Goal: Check status

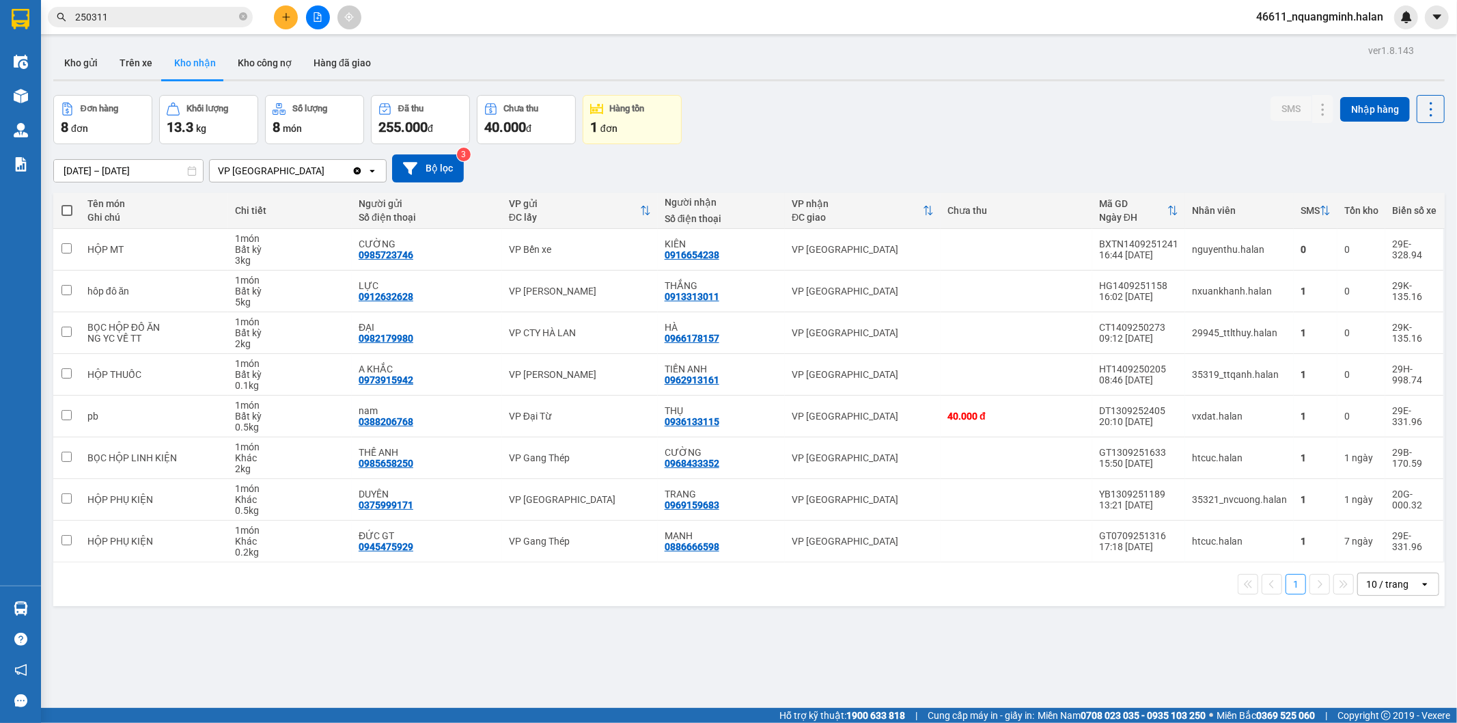
click at [830, 97] on div "Đơn hàng 8 đơn Khối lượng 13.3 kg Số lượng 8 món Đã thu 255.000 đ Chưa thu 40.0…" at bounding box center [748, 119] width 1391 height 49
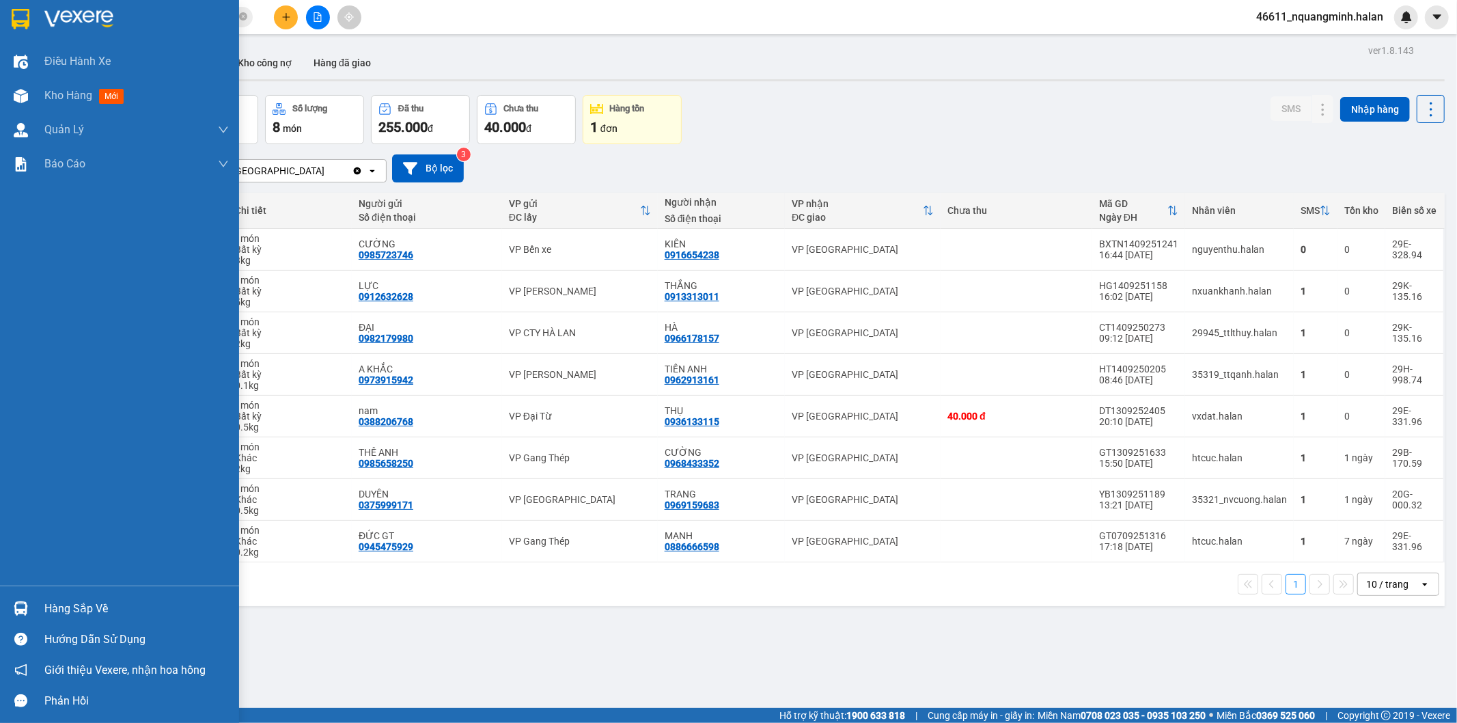
drag, startPoint x: 29, startPoint y: 598, endPoint x: 70, endPoint y: 597, distance: 41.0
click at [29, 599] on div at bounding box center [21, 608] width 24 height 24
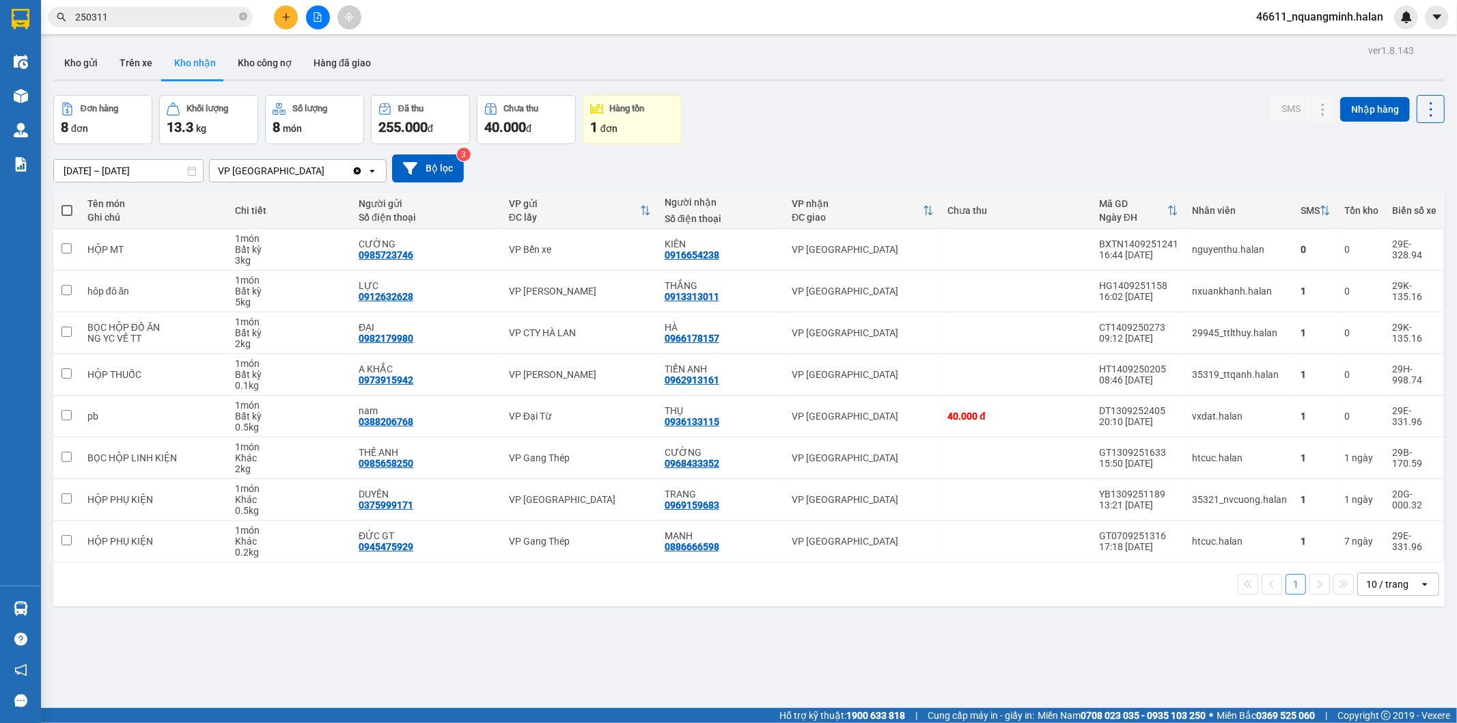
drag, startPoint x: 766, startPoint y: 633, endPoint x: 534, endPoint y: 638, distance: 231.6
click at [766, 634] on section "Kết quả tìm kiếm ( 252 ) Bộ lọc Mã ĐH Trạng thái Món hàng Thu hộ Tổng cước Chưa…" at bounding box center [728, 361] width 1457 height 723
drag, startPoint x: 229, startPoint y: 642, endPoint x: 121, endPoint y: 627, distance: 108.9
click at [225, 643] on div "ver 1.8.143 Kho gửi Trên xe Kho nhận Kho công nợ Hàng đã giao Đơn hàng 8 đơn Kh…" at bounding box center [749, 402] width 1402 height 723
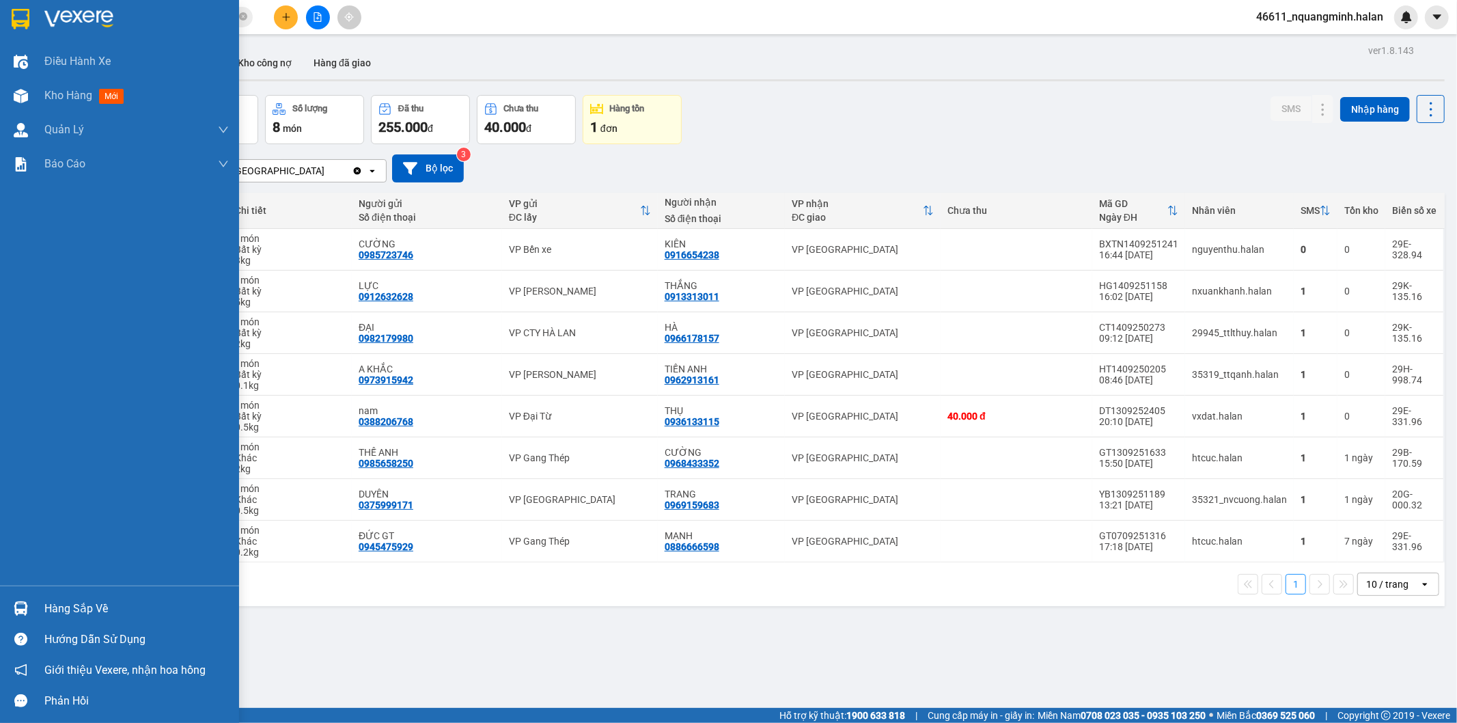
click at [22, 600] on div at bounding box center [21, 608] width 24 height 24
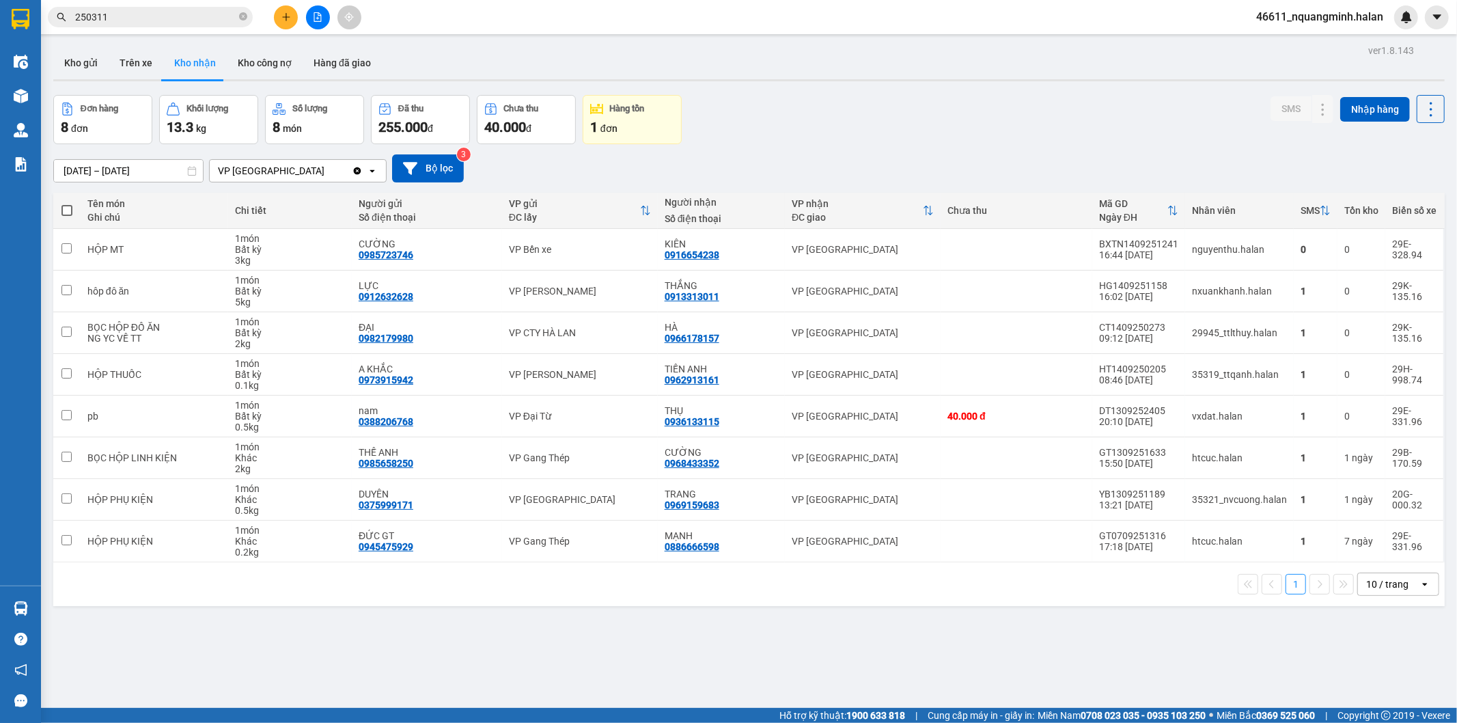
click at [816, 621] on section "Kết quả tìm kiếm ( 252 ) Bộ lọc Mã ĐH Trạng thái Món hàng Thu hộ Tổng cước Chưa…" at bounding box center [728, 361] width 1457 height 723
drag, startPoint x: 711, startPoint y: 642, endPoint x: 346, endPoint y: 608, distance: 366.9
click at [706, 643] on div "ver 1.8.143 Kho gửi Trên xe Kho nhận Kho công nợ Hàng đã giao Đơn hàng 8 đơn Kh…" at bounding box center [749, 402] width 1402 height 723
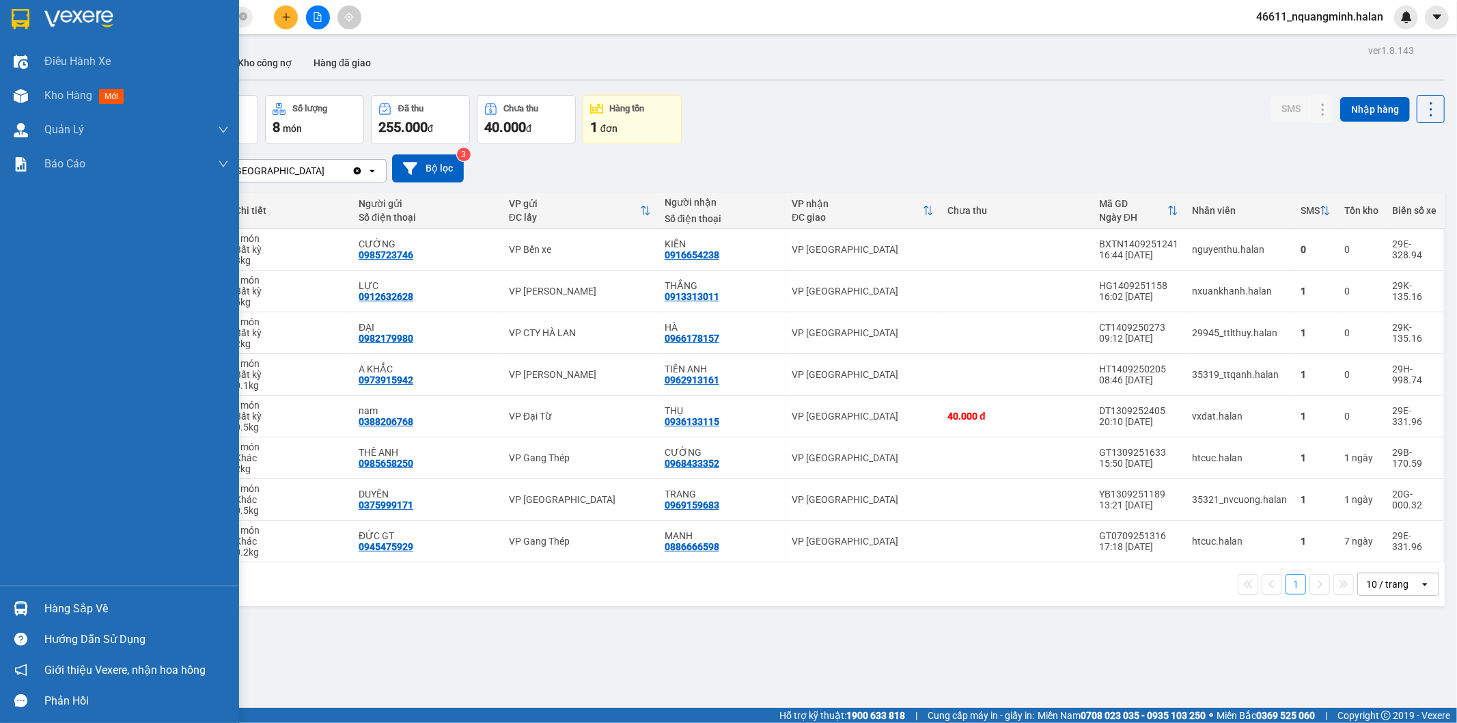
click at [14, 606] on img at bounding box center [21, 608] width 14 height 14
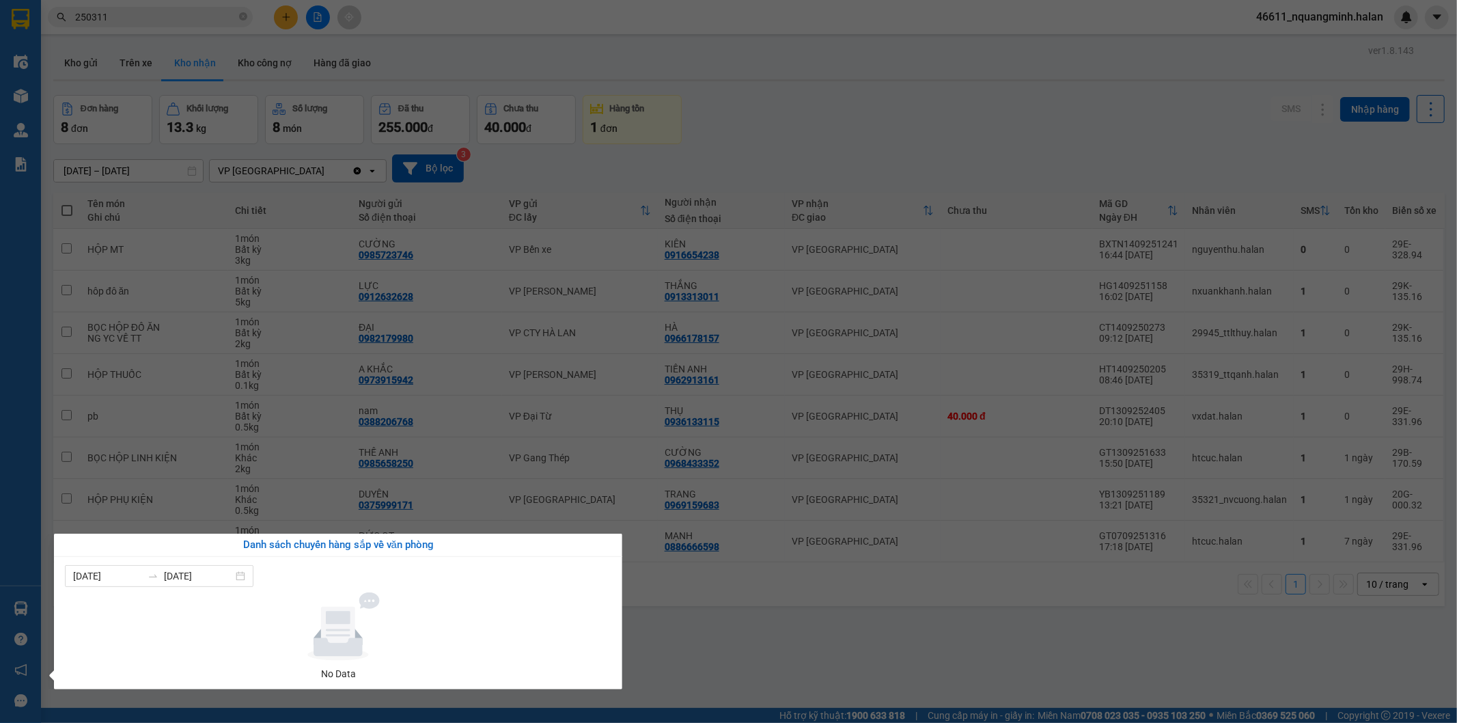
click at [741, 639] on section "Kết quả tìm kiếm ( 252 ) Bộ lọc Mã ĐH Trạng thái Món hàng Thu hộ Tổng cước Chưa…" at bounding box center [728, 361] width 1457 height 723
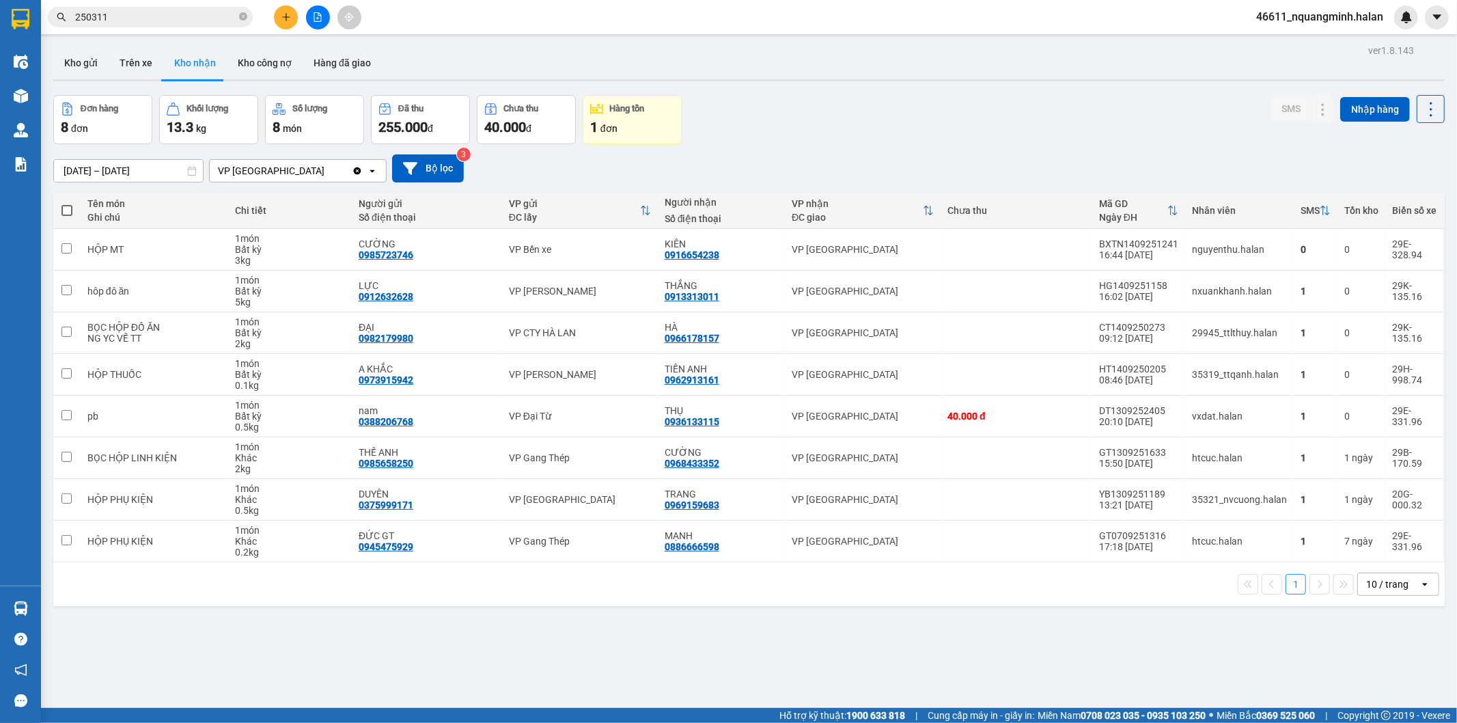
drag, startPoint x: 180, startPoint y: 654, endPoint x: 68, endPoint y: 597, distance: 124.9
click at [179, 654] on div "ver 1.8.143 Kho gửi Trên xe Kho nhận Kho công nợ Hàng đã giao Đơn hàng 8 đơn Kh…" at bounding box center [749, 402] width 1402 height 723
click at [29, 602] on div at bounding box center [21, 608] width 24 height 24
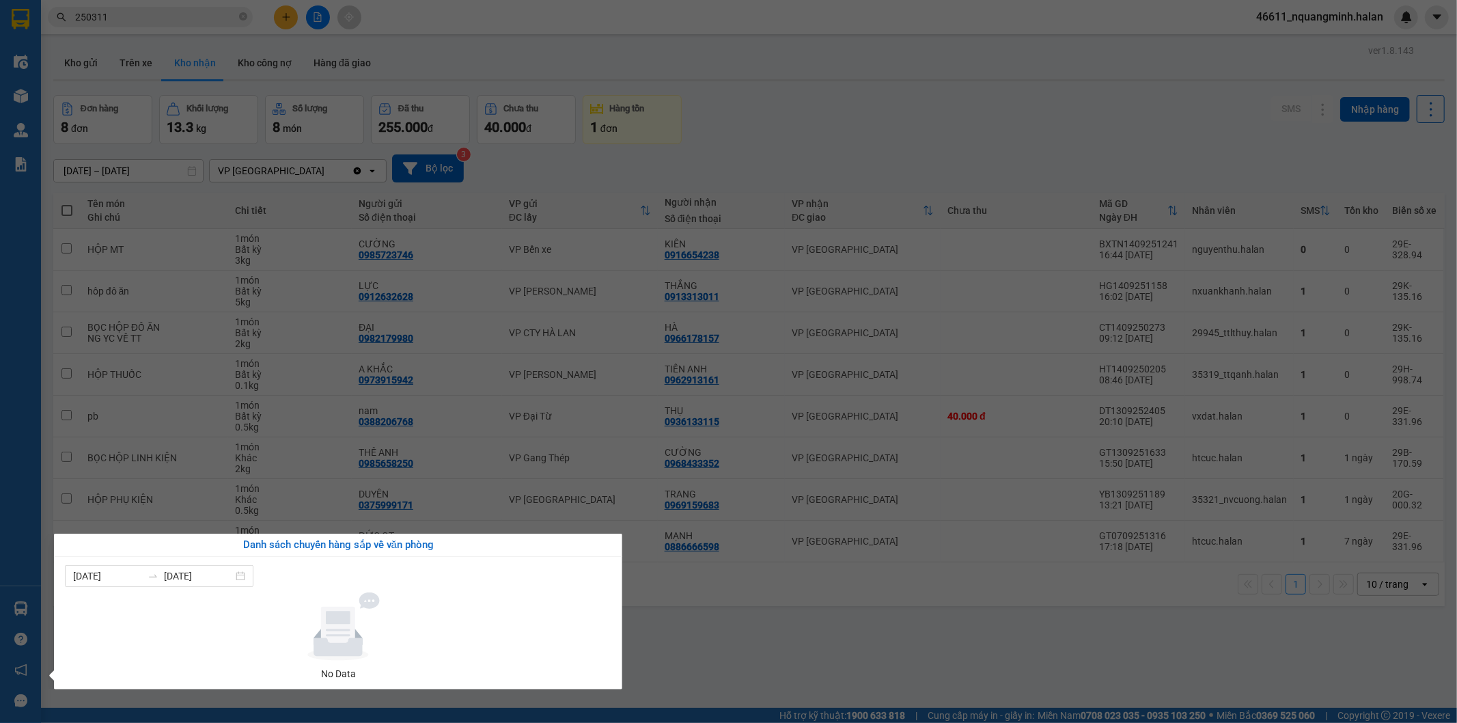
click at [793, 649] on section "Kết quả tìm kiếm ( 252 ) Bộ lọc Mã ĐH Trạng thái Món hàng Thu hộ Tổng cước Chưa…" at bounding box center [728, 361] width 1457 height 723
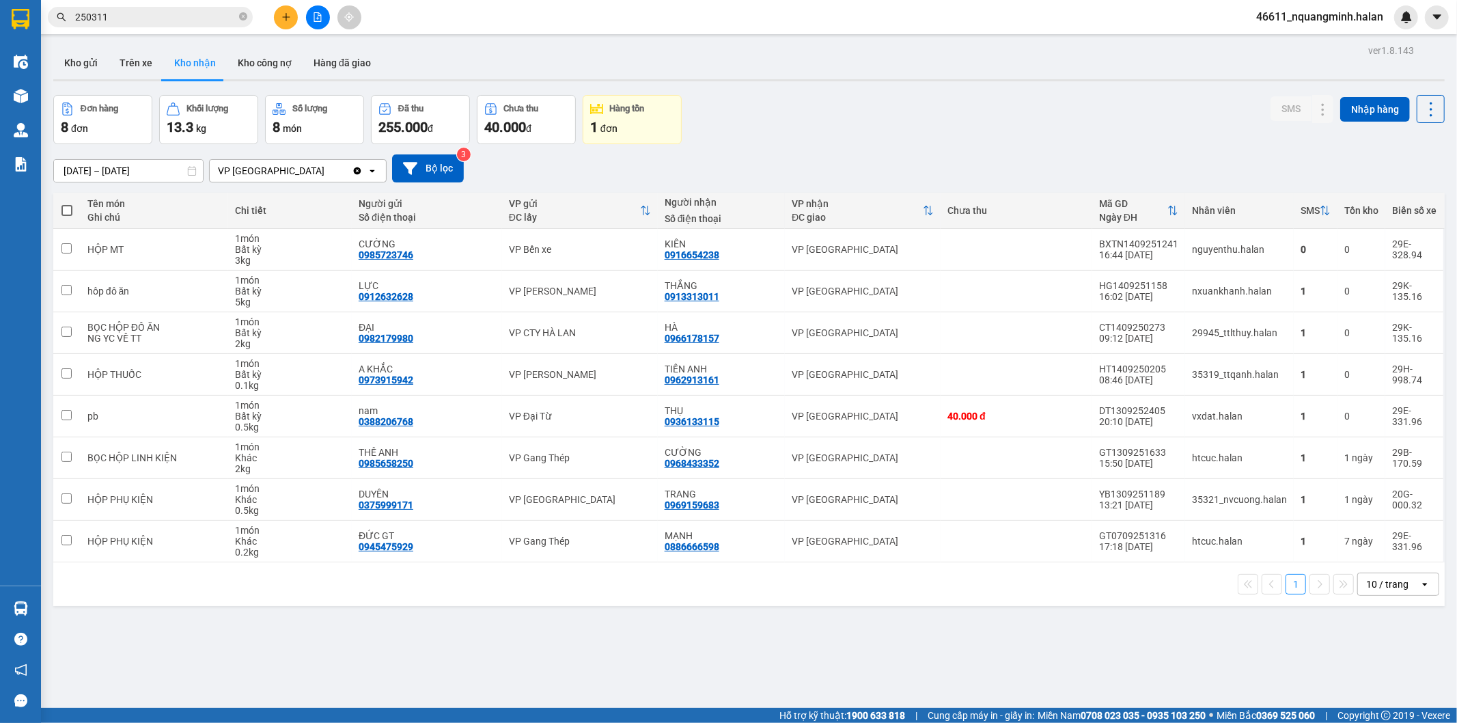
click at [902, 140] on div "Đơn hàng 8 đơn Khối lượng 13.3 kg Số lượng 8 món Đã thu 255.000 đ Chưa thu 40.0…" at bounding box center [748, 119] width 1391 height 49
